Goal: Task Accomplishment & Management: Use online tool/utility

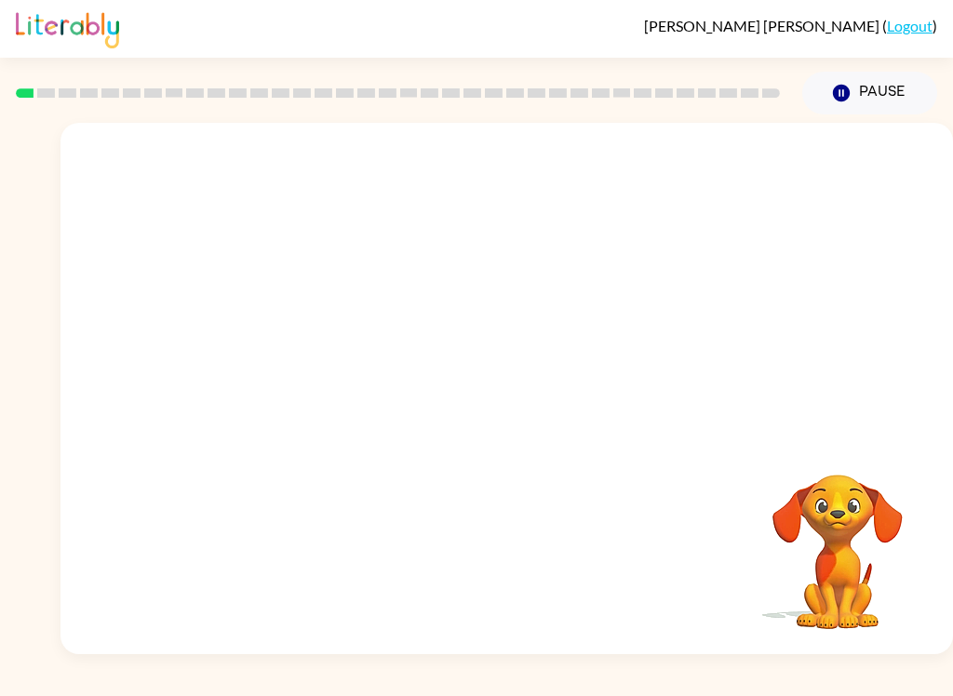
click at [916, 29] on link "Logout" at bounding box center [910, 26] width 46 height 18
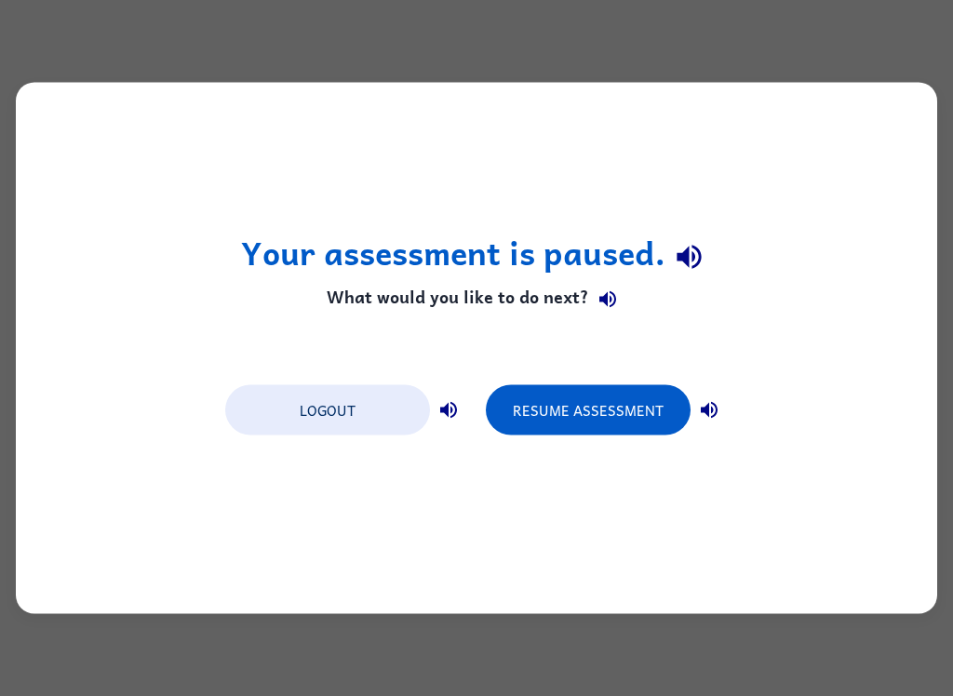
click at [343, 411] on button "Logout" at bounding box center [327, 410] width 205 height 50
click at [367, 412] on button "Logout" at bounding box center [327, 410] width 205 height 50
click at [330, 400] on button "Logout" at bounding box center [327, 410] width 205 height 50
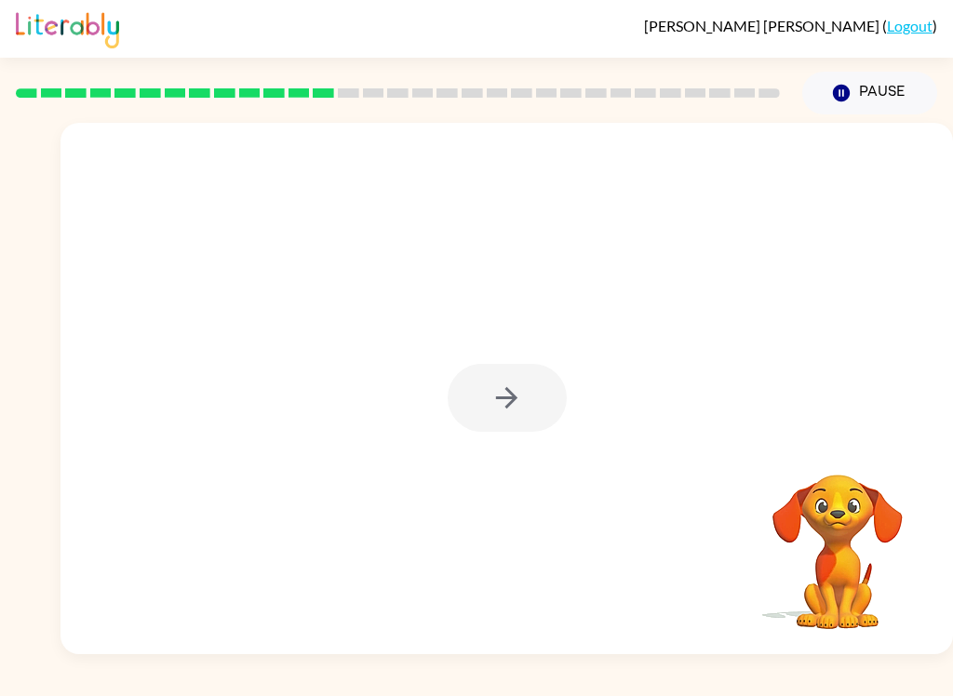
click at [848, 87] on icon "Pause" at bounding box center [841, 93] width 20 height 20
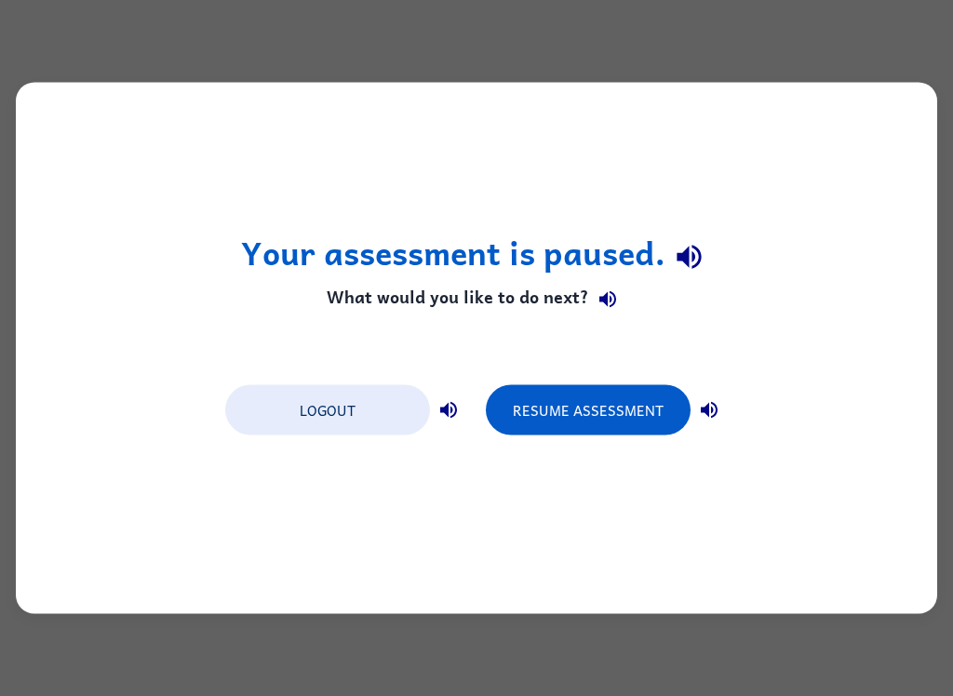
click at [639, 425] on button "Resume Assessment" at bounding box center [588, 410] width 205 height 50
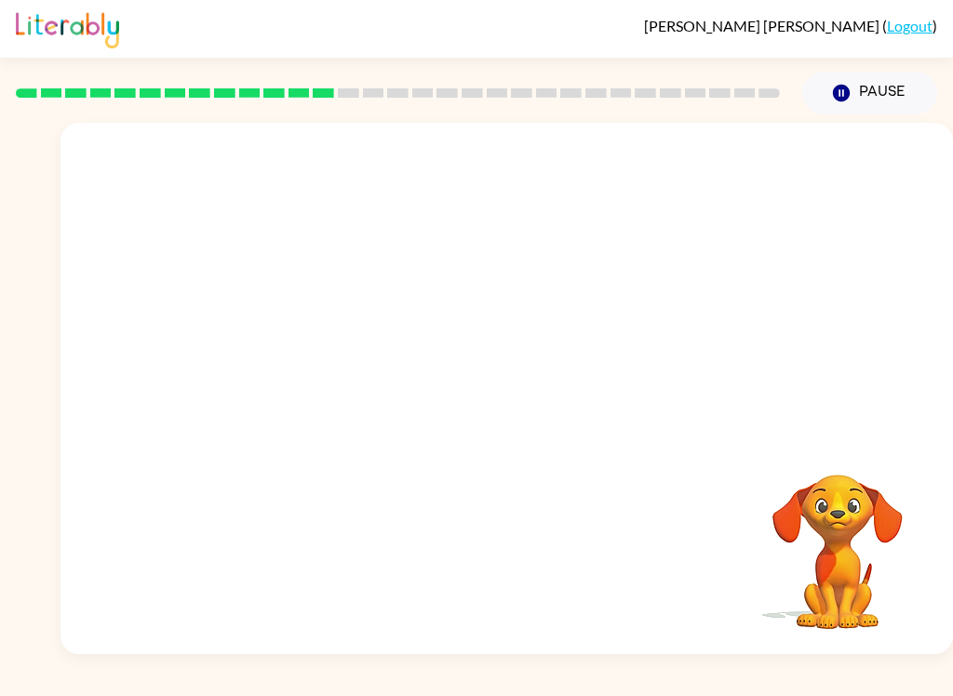
click at [32, 91] on rect at bounding box center [26, 92] width 21 height 9
click at [525, 403] on button "button" at bounding box center [506, 398] width 119 height 68
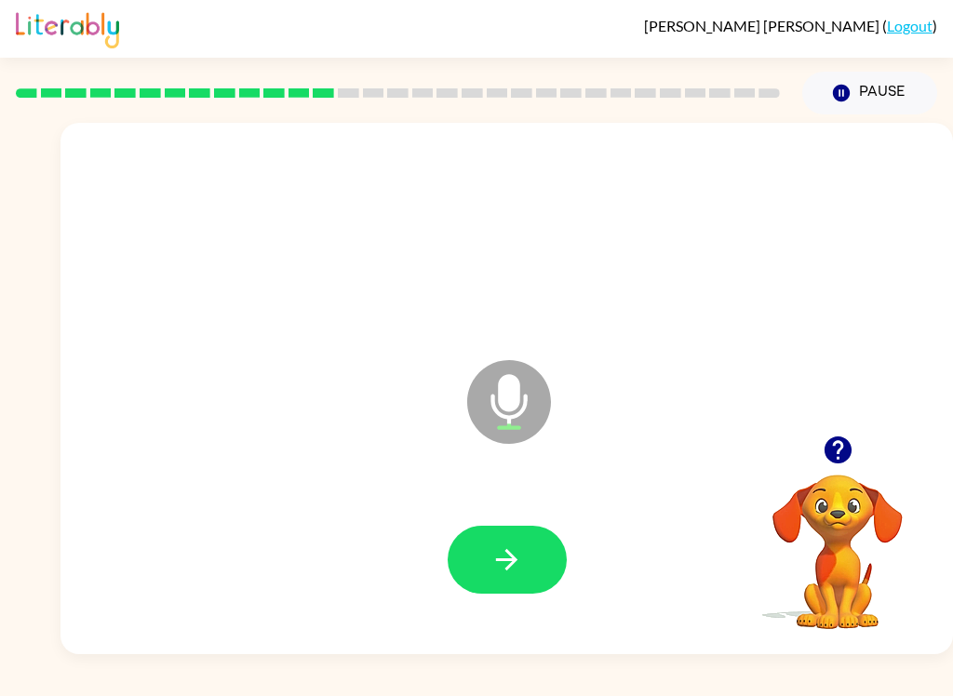
click at [518, 561] on icon "button" at bounding box center [506, 559] width 33 height 33
click at [537, 565] on button "button" at bounding box center [506, 560] width 119 height 68
click at [854, 447] on button "button" at bounding box center [837, 449] width 47 height 47
click at [847, 446] on icon "button" at bounding box center [836, 449] width 27 height 27
click at [535, 557] on button "button" at bounding box center [506, 560] width 119 height 68
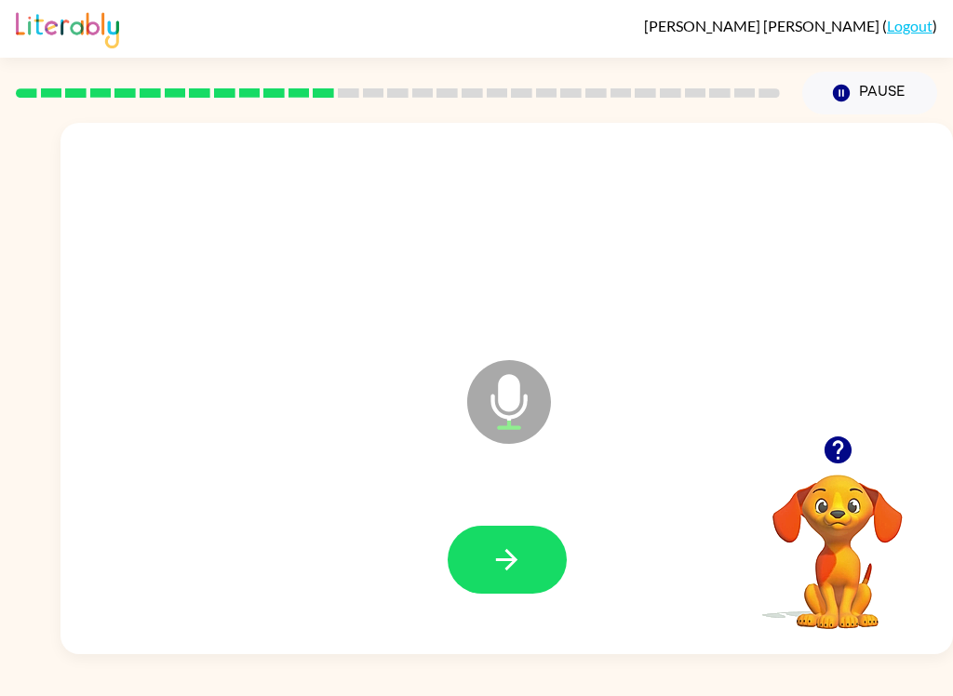
click at [539, 592] on button "button" at bounding box center [506, 560] width 119 height 68
click at [543, 566] on button "button" at bounding box center [506, 560] width 119 height 68
click at [531, 560] on button "button" at bounding box center [506, 560] width 119 height 68
click at [514, 561] on icon "button" at bounding box center [506, 559] width 21 height 21
click at [503, 567] on icon "button" at bounding box center [506, 559] width 33 height 33
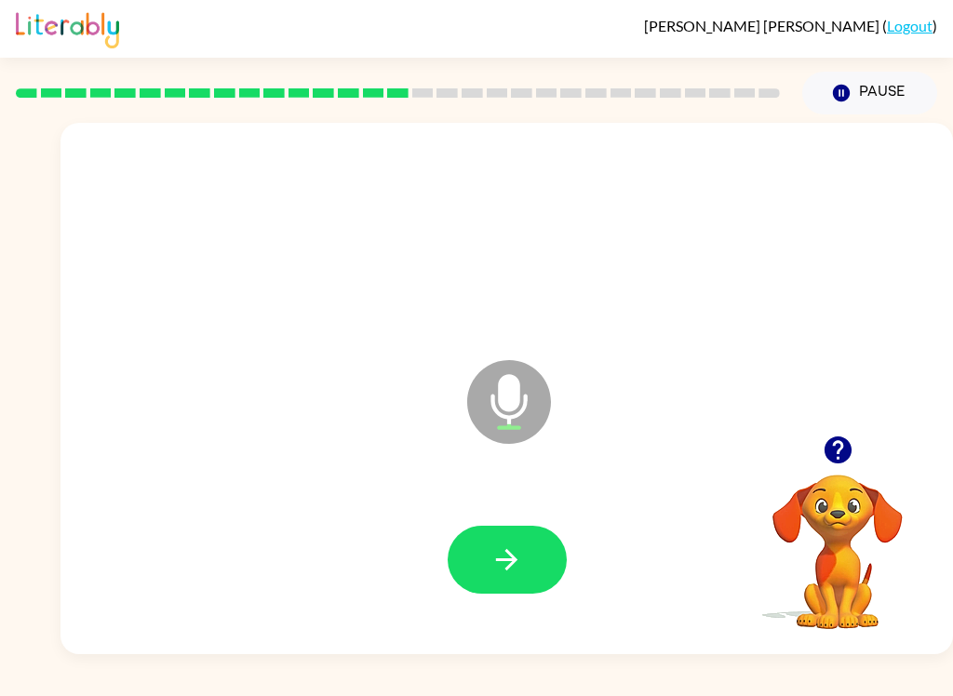
click at [526, 556] on button "button" at bounding box center [506, 560] width 119 height 68
click at [519, 544] on icon "button" at bounding box center [506, 559] width 33 height 33
click at [528, 547] on button "button" at bounding box center [506, 560] width 119 height 68
click at [526, 557] on button "button" at bounding box center [506, 560] width 119 height 68
click at [544, 536] on button "button" at bounding box center [506, 560] width 119 height 68
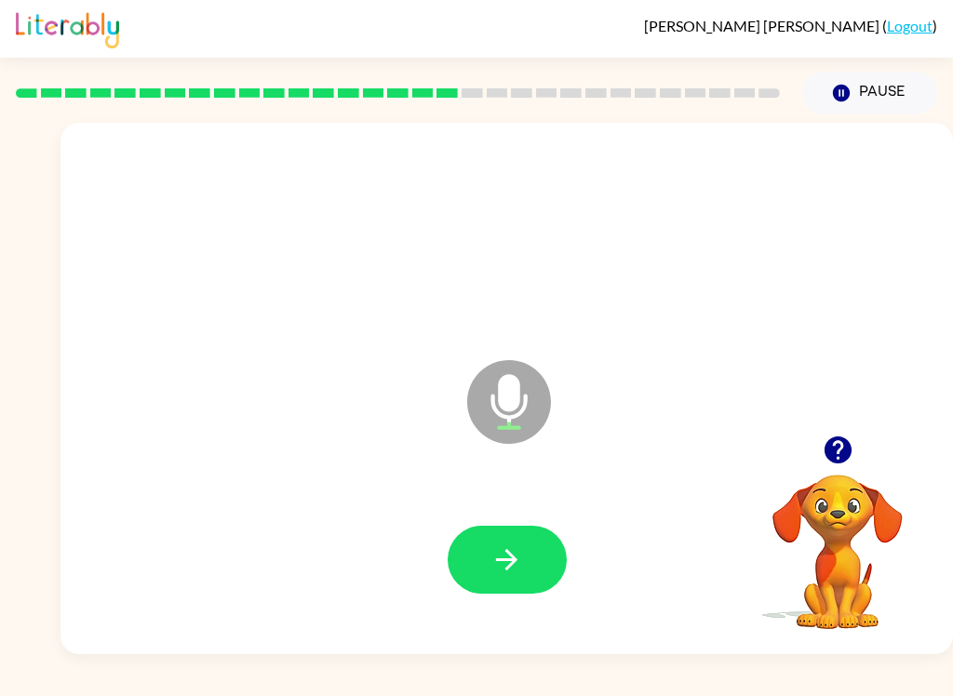
click at [529, 563] on button "button" at bounding box center [506, 560] width 119 height 68
click at [524, 560] on button "button" at bounding box center [506, 560] width 119 height 68
click at [535, 560] on button "button" at bounding box center [506, 560] width 119 height 68
click at [517, 515] on div at bounding box center [506, 560] width 855 height 153
click at [513, 569] on icon "button" at bounding box center [506, 559] width 33 height 33
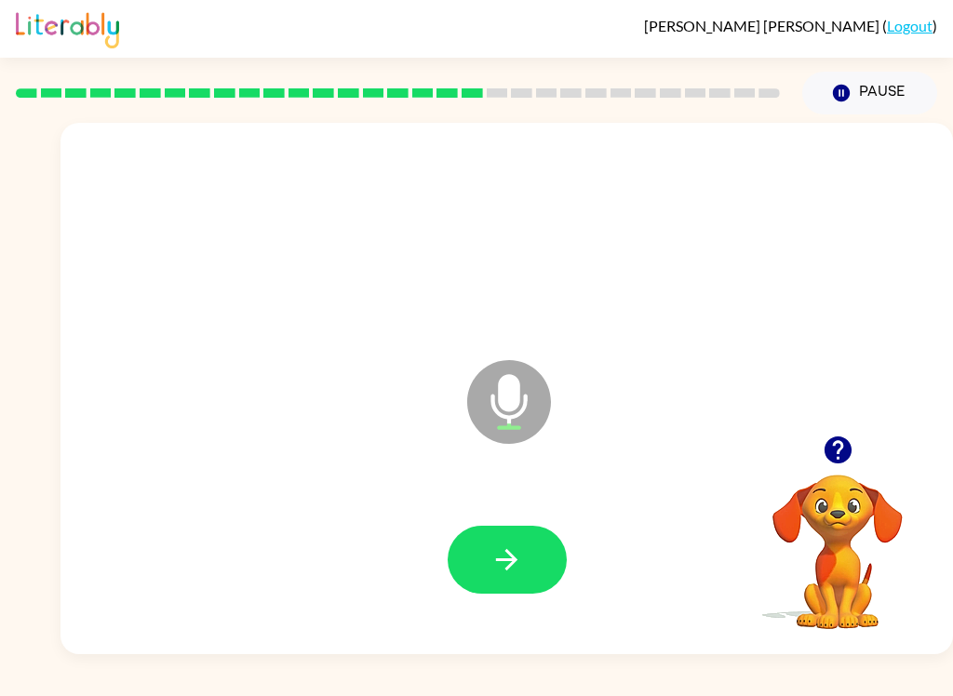
click at [533, 565] on button "button" at bounding box center [506, 560] width 119 height 68
click at [514, 560] on icon "button" at bounding box center [506, 559] width 21 height 21
click at [519, 552] on icon "button" at bounding box center [506, 559] width 33 height 33
click at [536, 563] on button "button" at bounding box center [506, 560] width 119 height 68
click at [518, 557] on icon "button" at bounding box center [506, 559] width 33 height 33
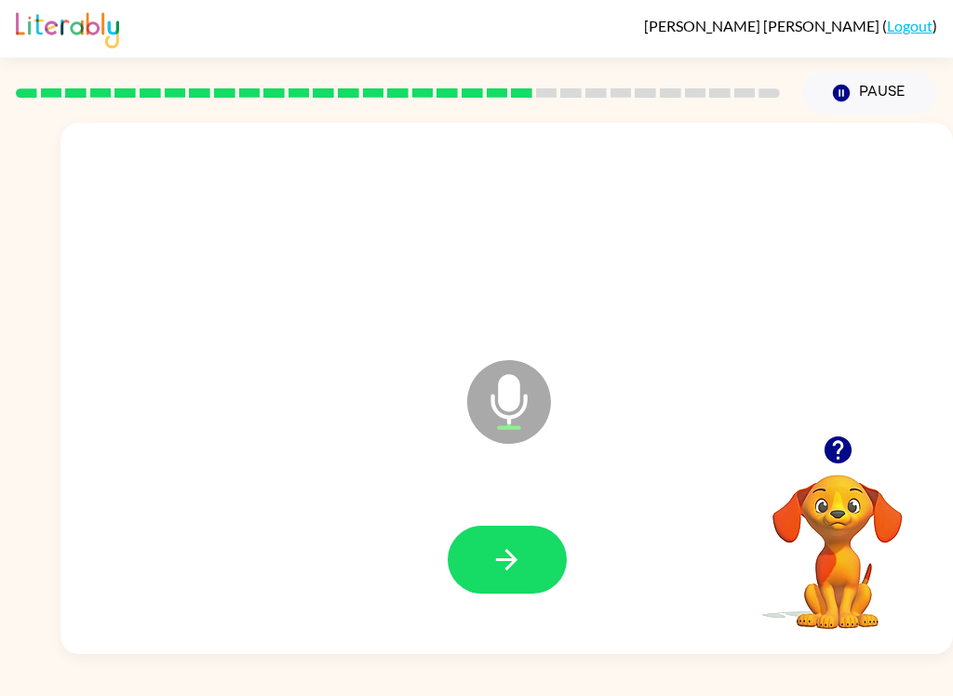
click at [520, 557] on icon "button" at bounding box center [506, 559] width 33 height 33
click at [522, 584] on button "button" at bounding box center [506, 560] width 119 height 68
click at [527, 567] on button "button" at bounding box center [506, 560] width 119 height 68
click at [516, 565] on icon "button" at bounding box center [506, 559] width 33 height 33
click at [512, 536] on button "button" at bounding box center [506, 560] width 119 height 68
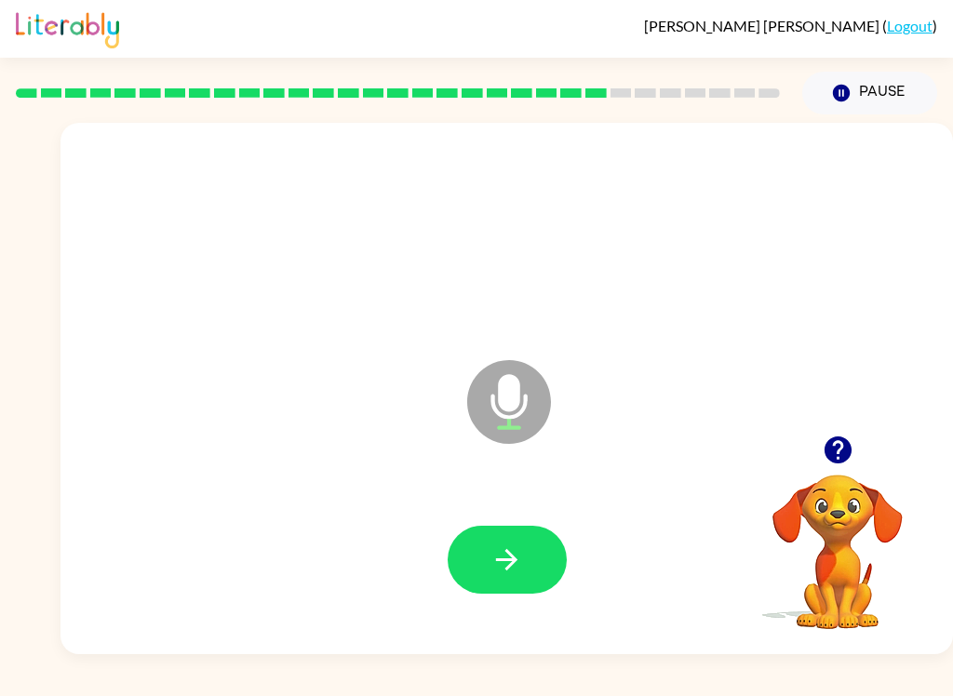
click at [523, 548] on button "button" at bounding box center [506, 560] width 119 height 68
click at [506, 582] on button "button" at bounding box center [506, 560] width 119 height 68
click at [543, 566] on button "button" at bounding box center [506, 560] width 119 height 68
click at [550, 545] on button "button" at bounding box center [506, 560] width 119 height 68
click at [527, 562] on button "button" at bounding box center [506, 560] width 119 height 68
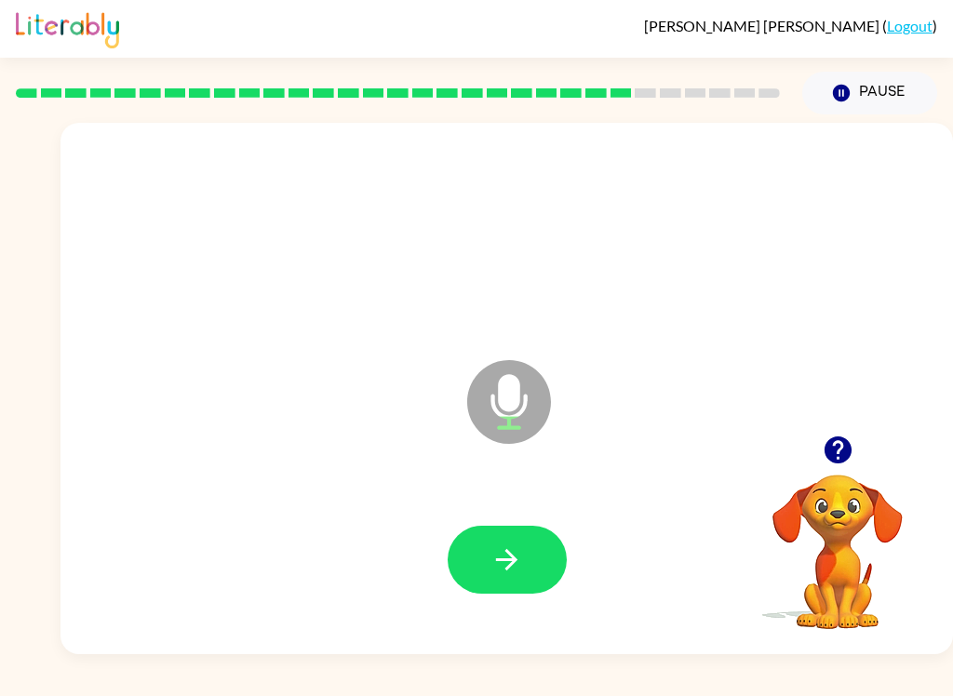
click at [494, 555] on icon "button" at bounding box center [506, 559] width 33 height 33
click at [515, 584] on button "button" at bounding box center [506, 560] width 119 height 68
click at [499, 567] on icon "button" at bounding box center [506, 559] width 33 height 33
click at [500, 567] on icon "button" at bounding box center [506, 559] width 33 height 33
click at [512, 557] on icon "button" at bounding box center [506, 559] width 21 height 21
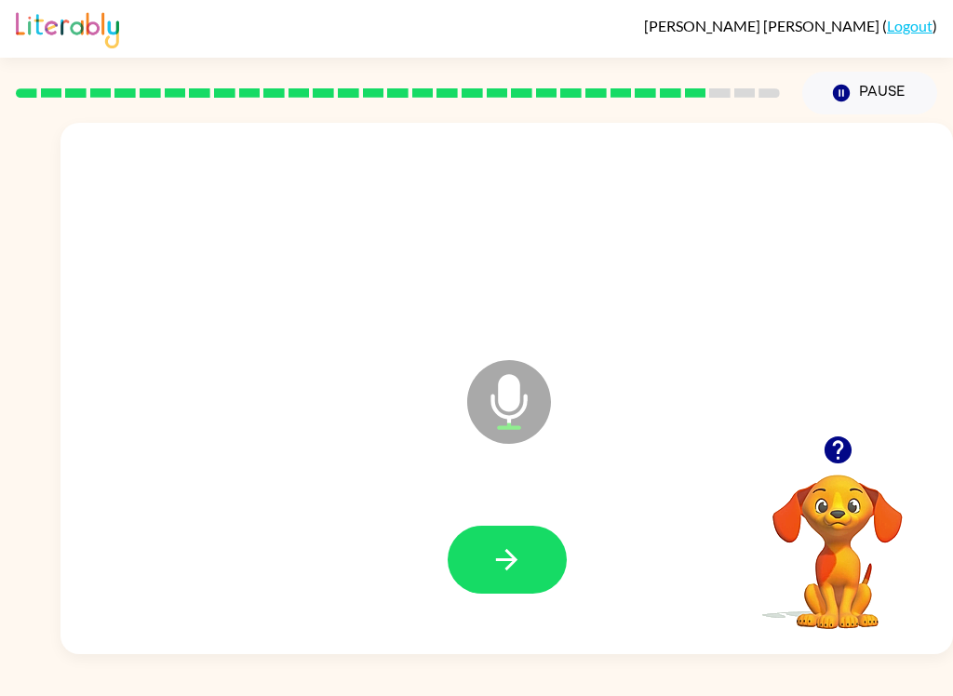
click at [494, 570] on icon "button" at bounding box center [506, 559] width 33 height 33
click at [514, 567] on icon "button" at bounding box center [506, 559] width 33 height 33
click at [527, 580] on button "button" at bounding box center [506, 560] width 119 height 68
click at [840, 457] on icon "button" at bounding box center [836, 449] width 27 height 27
click at [519, 572] on icon "button" at bounding box center [506, 559] width 33 height 33
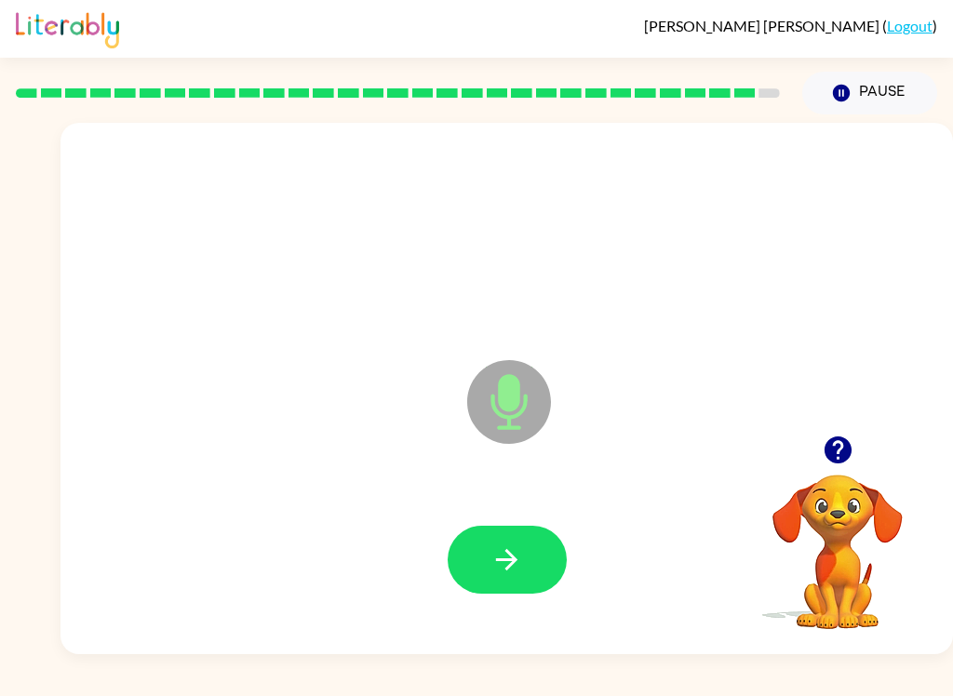
click at [507, 562] on icon "button" at bounding box center [506, 559] width 33 height 33
click at [539, 553] on button "button" at bounding box center [506, 560] width 119 height 68
